Goal: Navigation & Orientation: Find specific page/section

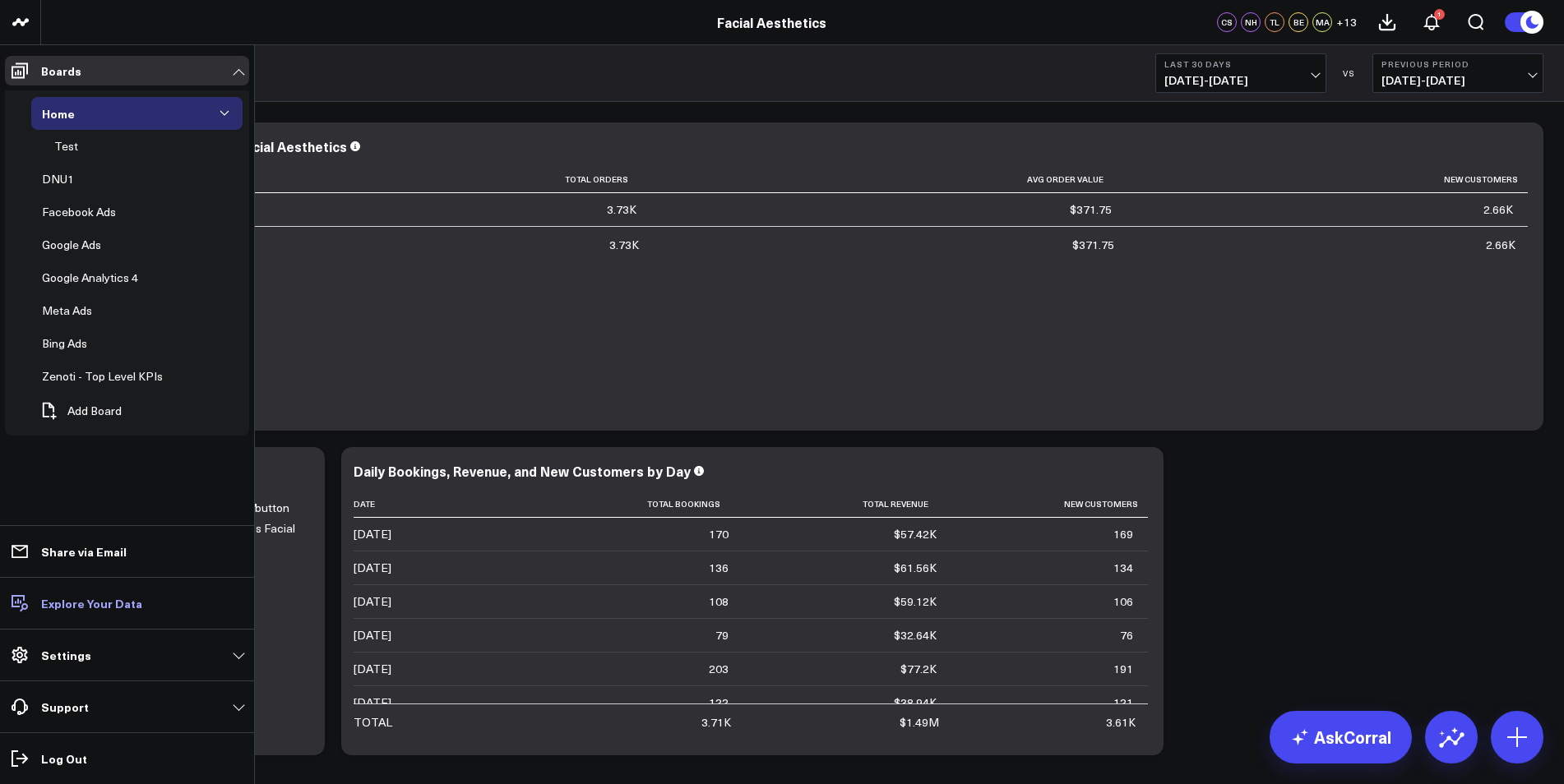
click at [108, 608] on p "Explore Your Data" at bounding box center [91, 603] width 101 height 13
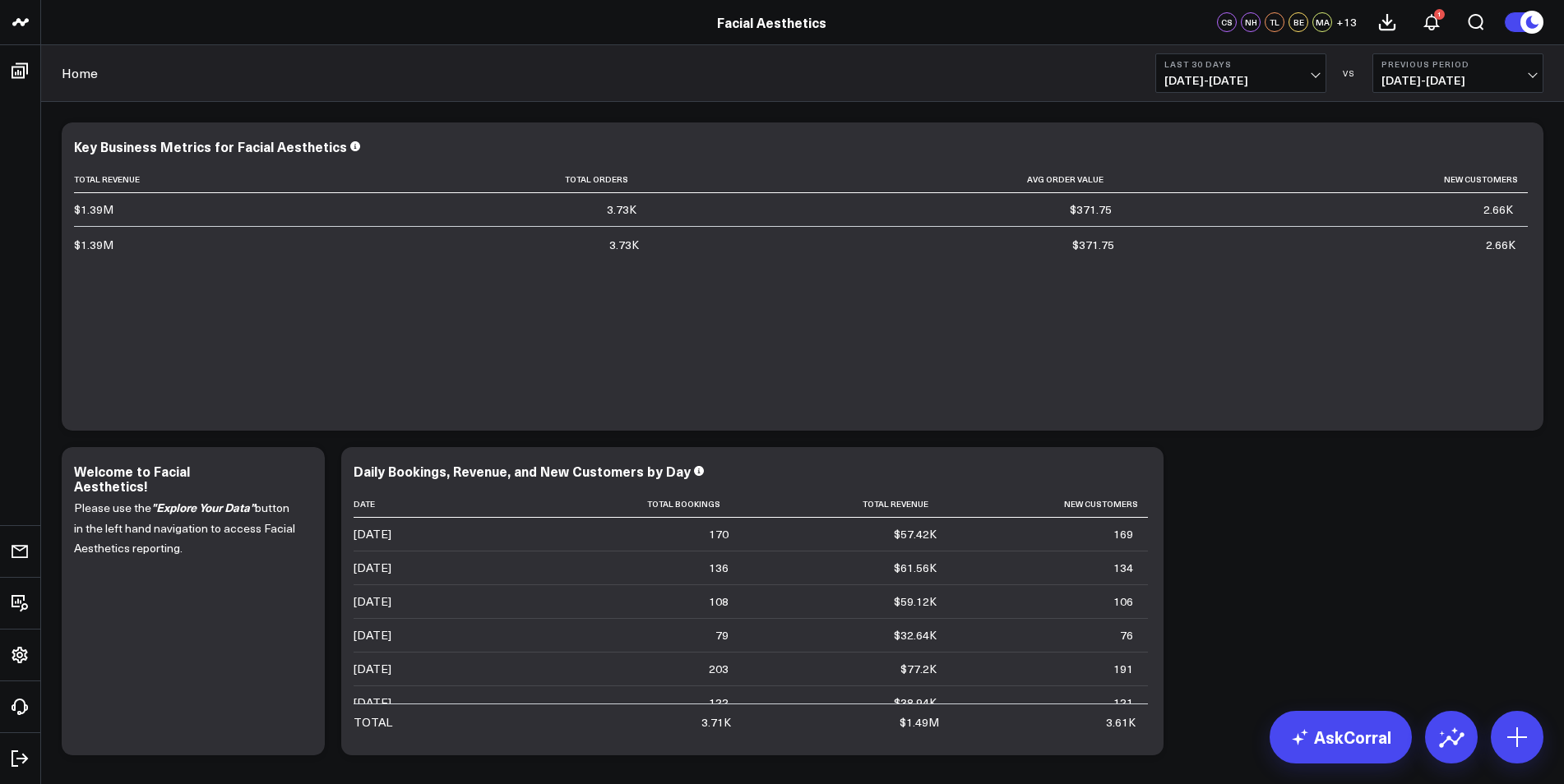
click at [751, 28] on link "Facial Aesthetics" at bounding box center [771, 22] width 109 height 18
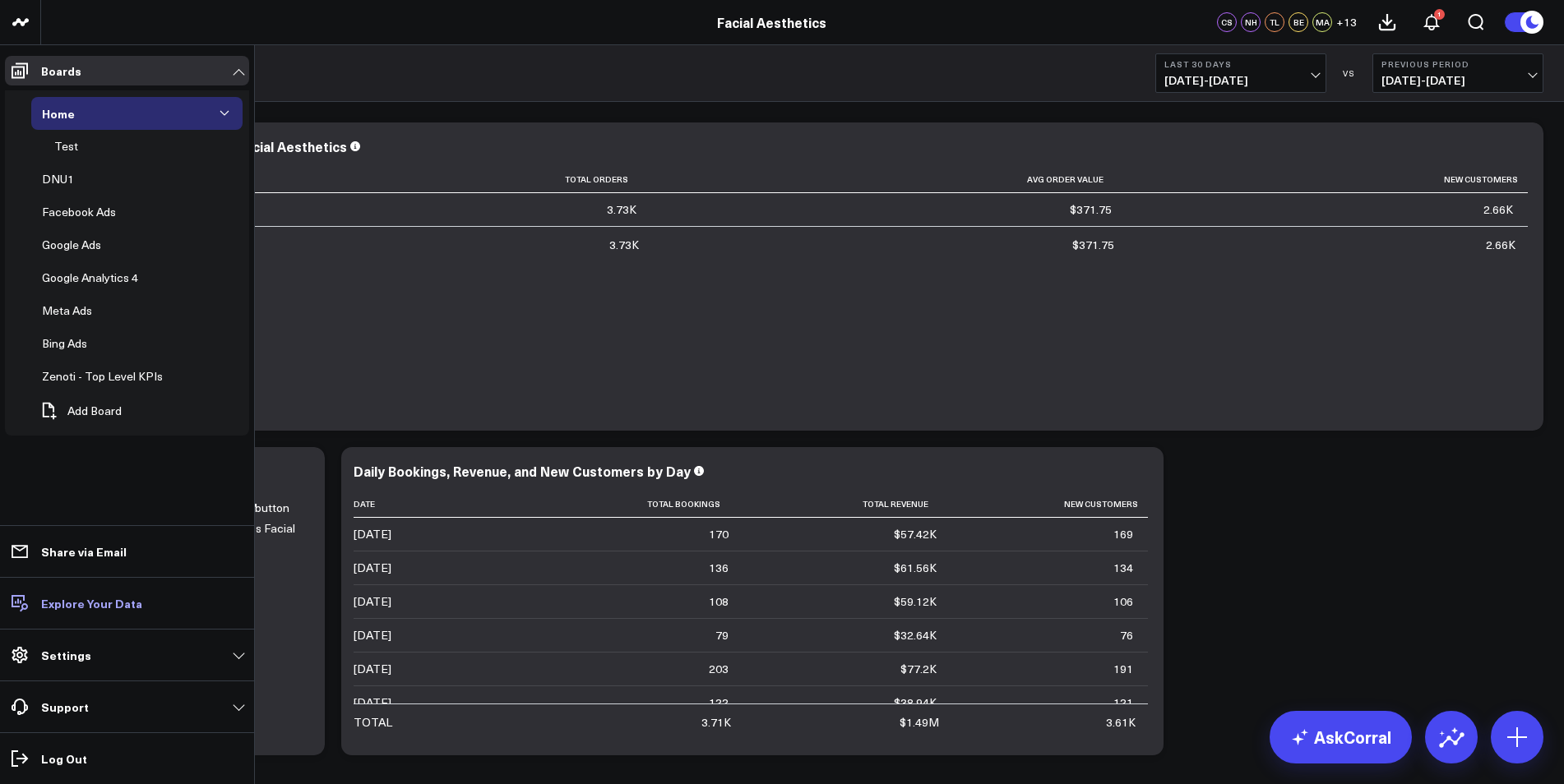
click at [63, 596] on p "Explore Your Data" at bounding box center [91, 603] width 101 height 13
